Goal: Information Seeking & Learning: Learn about a topic

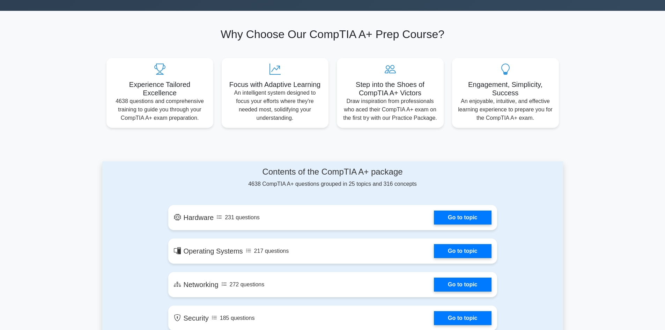
scroll to position [279, 0]
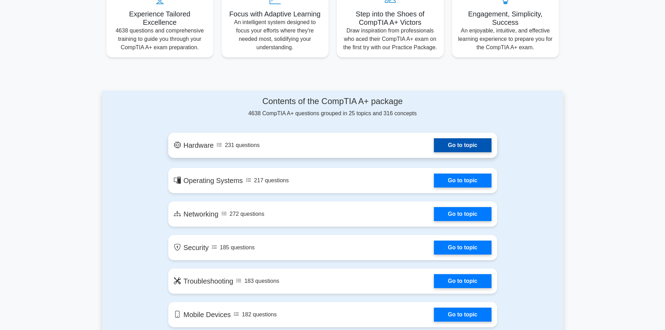
click at [458, 152] on link "Go to topic" at bounding box center [462, 145] width 57 height 14
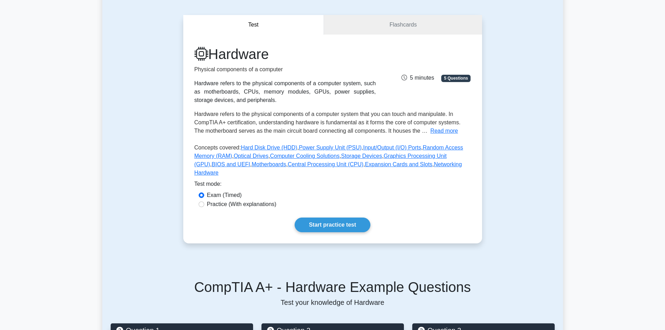
scroll to position [105, 0]
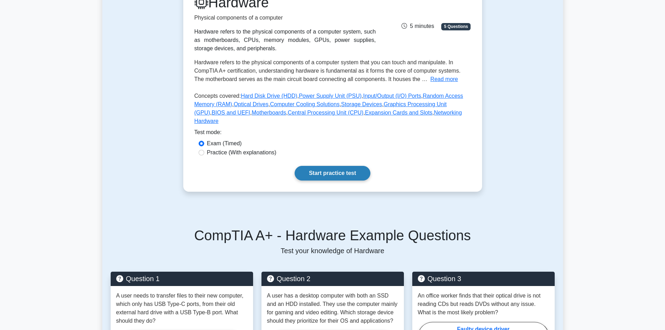
click at [356, 166] on link "Start practice test" at bounding box center [333, 173] width 76 height 15
